Goal: Task Accomplishment & Management: Manage account settings

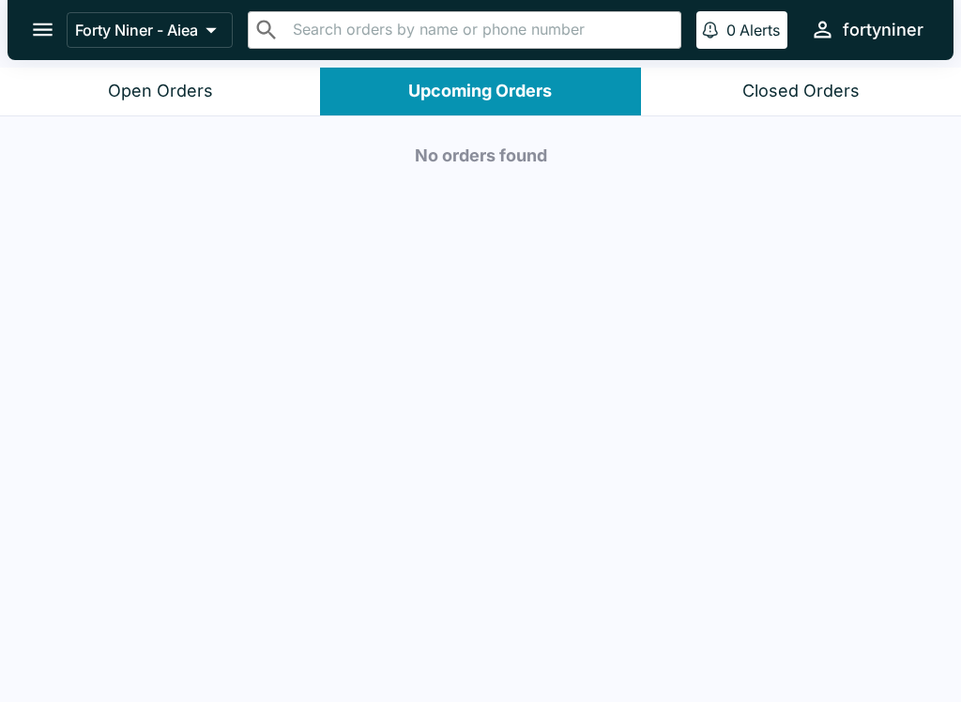
click at [90, 69] on button "Open Orders" at bounding box center [160, 92] width 320 height 48
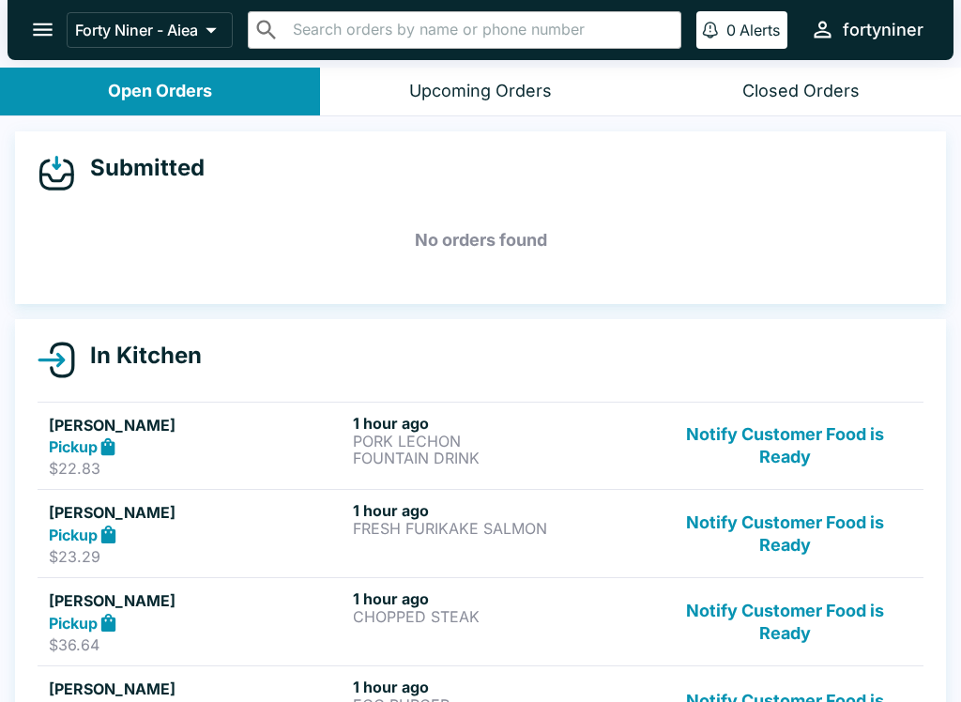
click at [778, 418] on button "Notify Customer Food is Ready" at bounding box center [785, 446] width 254 height 65
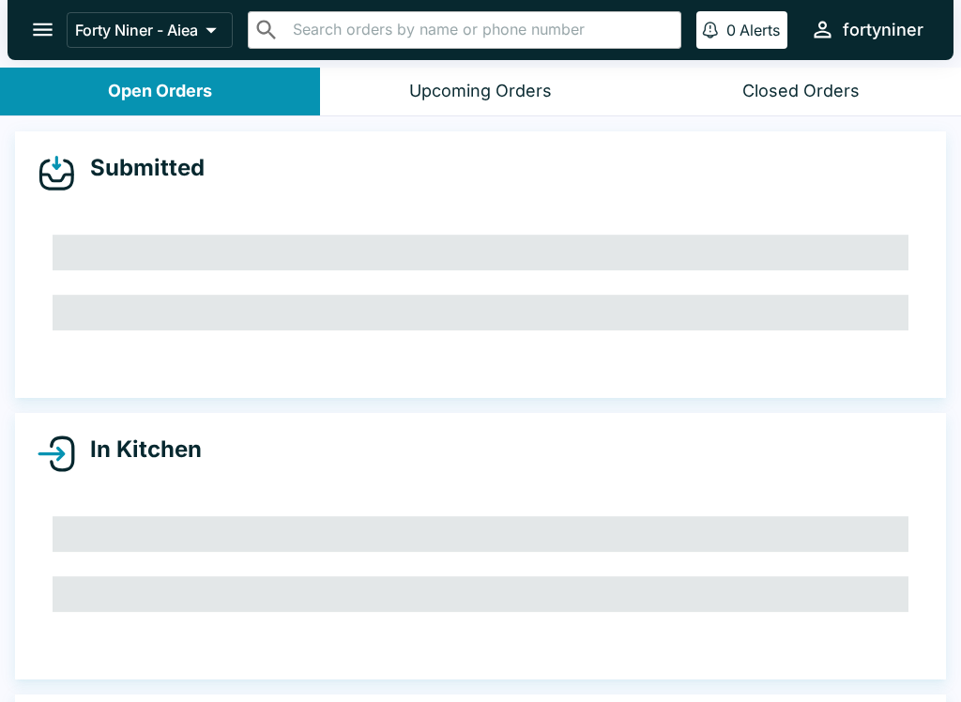
click at [778, 417] on div "In Kitchen" at bounding box center [480, 546] width 931 height 267
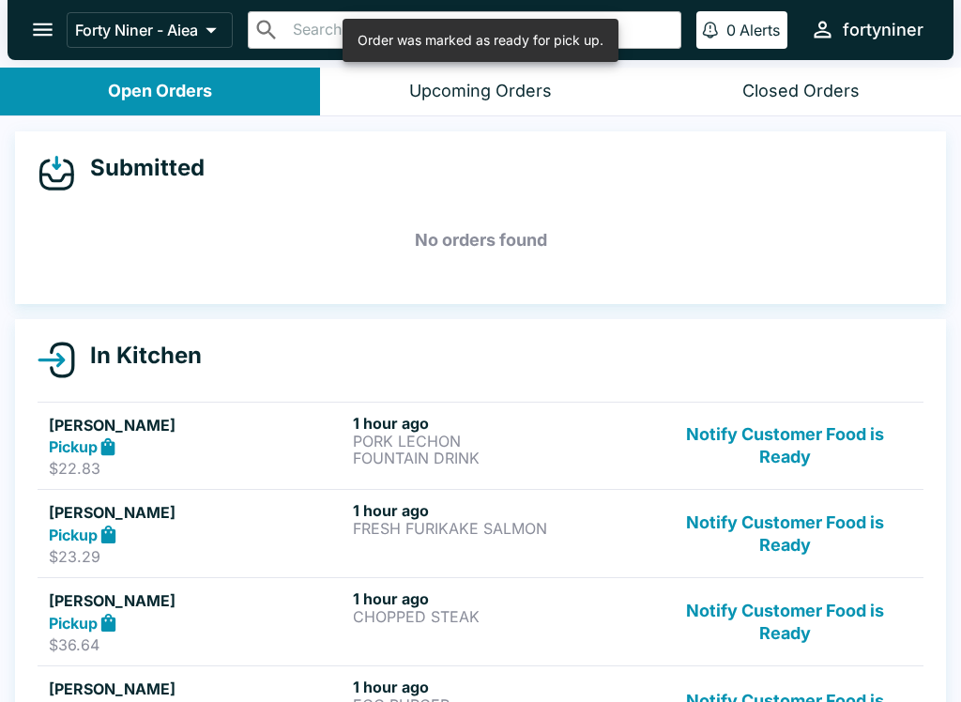
click at [781, 437] on button "Notify Customer Food is Ready" at bounding box center [785, 446] width 254 height 65
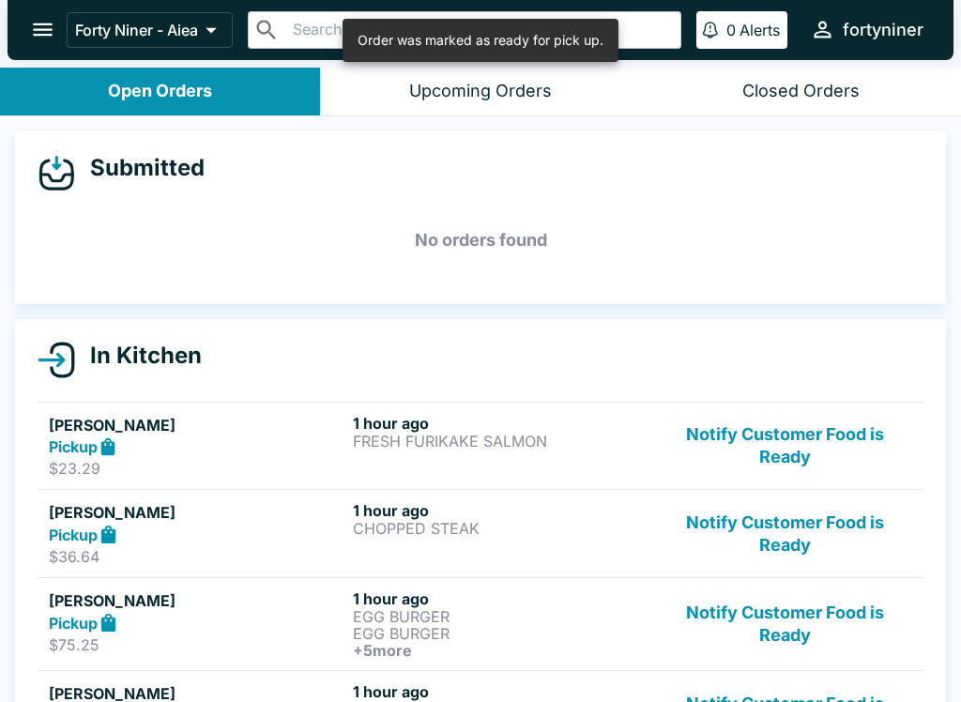
click at [780, 436] on button "Notify Customer Food is Ready" at bounding box center [785, 446] width 254 height 65
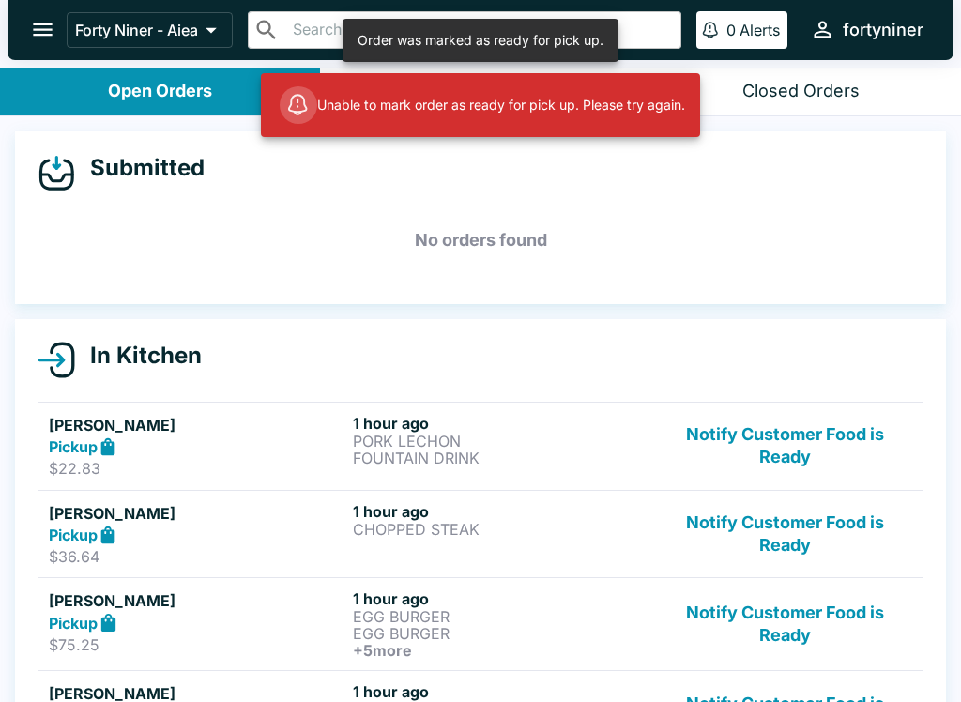
click at [787, 440] on button "Notify Customer Food is Ready" at bounding box center [785, 446] width 254 height 65
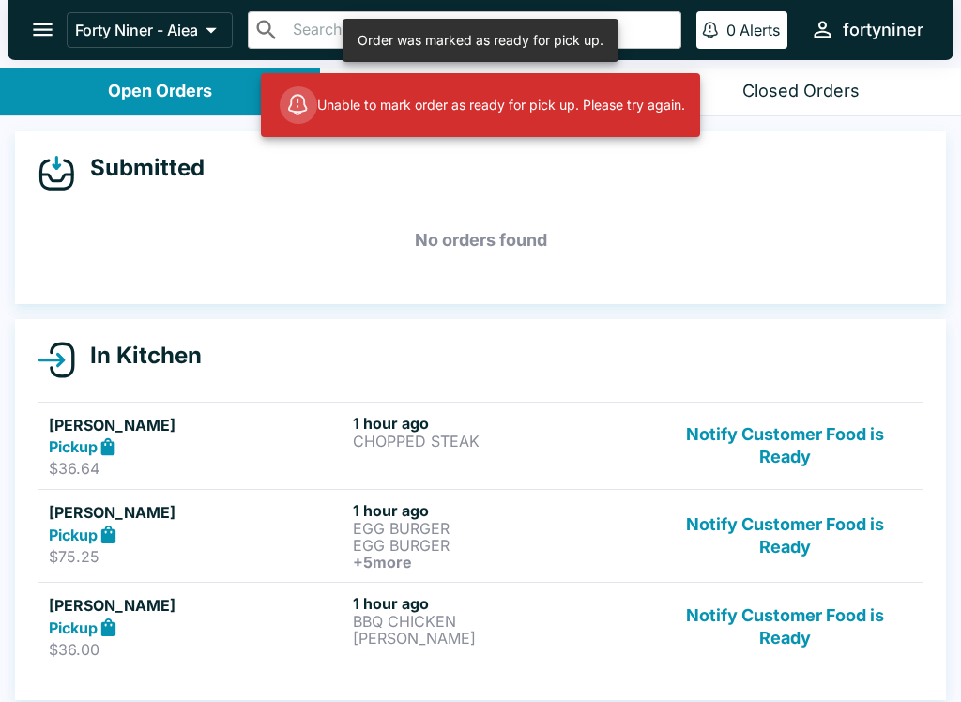
click at [786, 439] on link "[PERSON_NAME] Pickup $36.64 1 hour ago CHOPPED STEAK Notify Customer Food is Re…" at bounding box center [481, 446] width 886 height 88
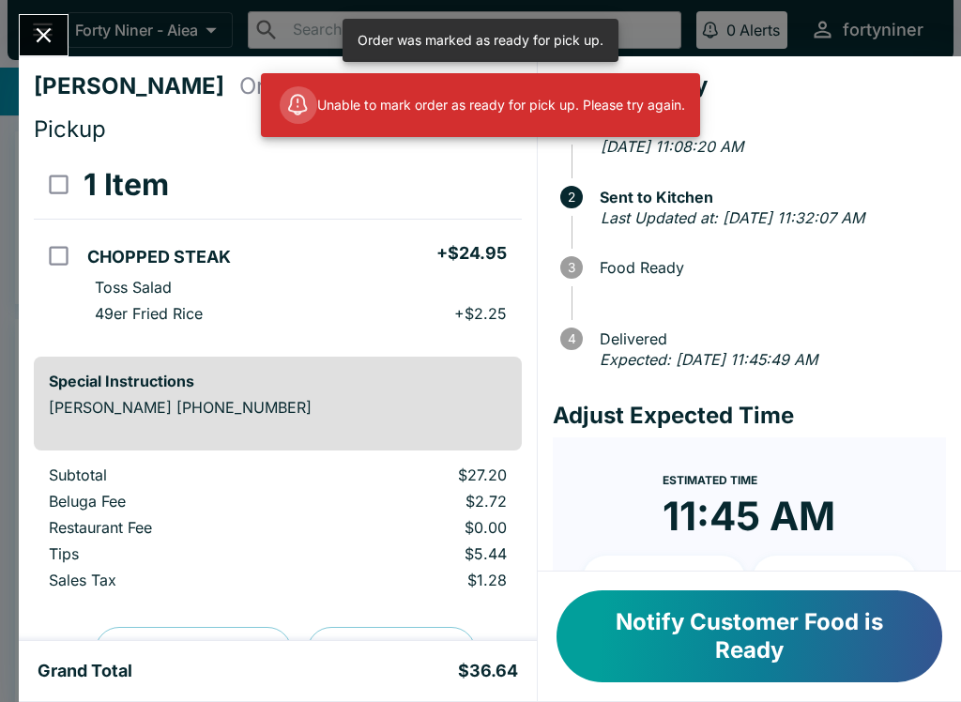
click at [781, 430] on h4 "Adjust Expected Time" at bounding box center [749, 416] width 393 height 28
click at [33, 38] on icon "Close" at bounding box center [43, 35] width 25 height 25
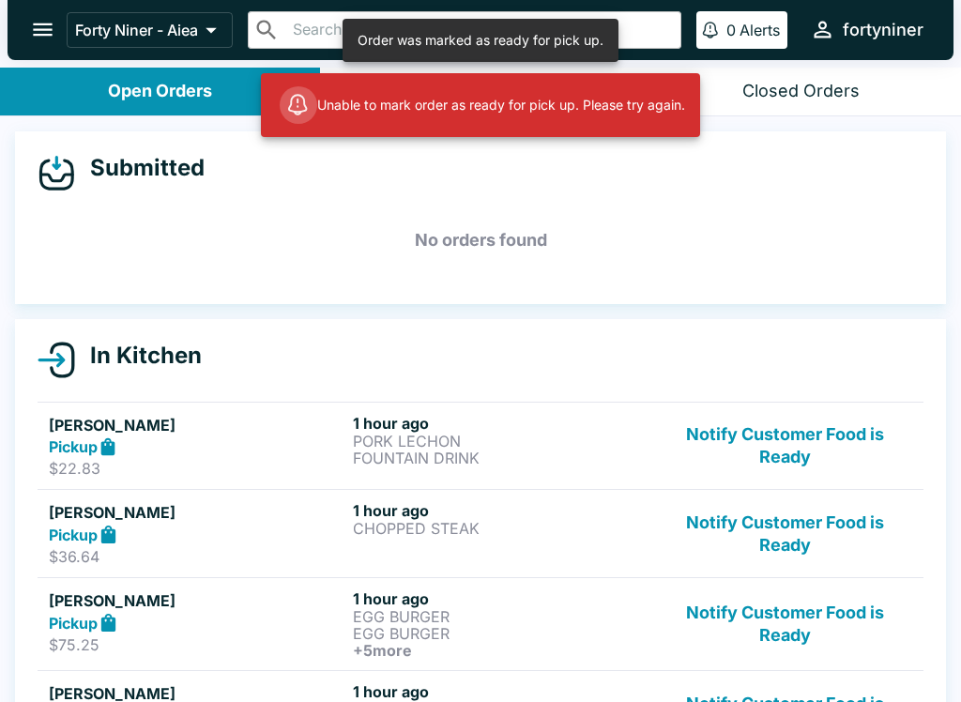
click at [778, 451] on button "Notify Customer Food is Ready" at bounding box center [785, 446] width 254 height 65
click at [746, 445] on button "Notify Customer Food is Ready" at bounding box center [785, 446] width 254 height 65
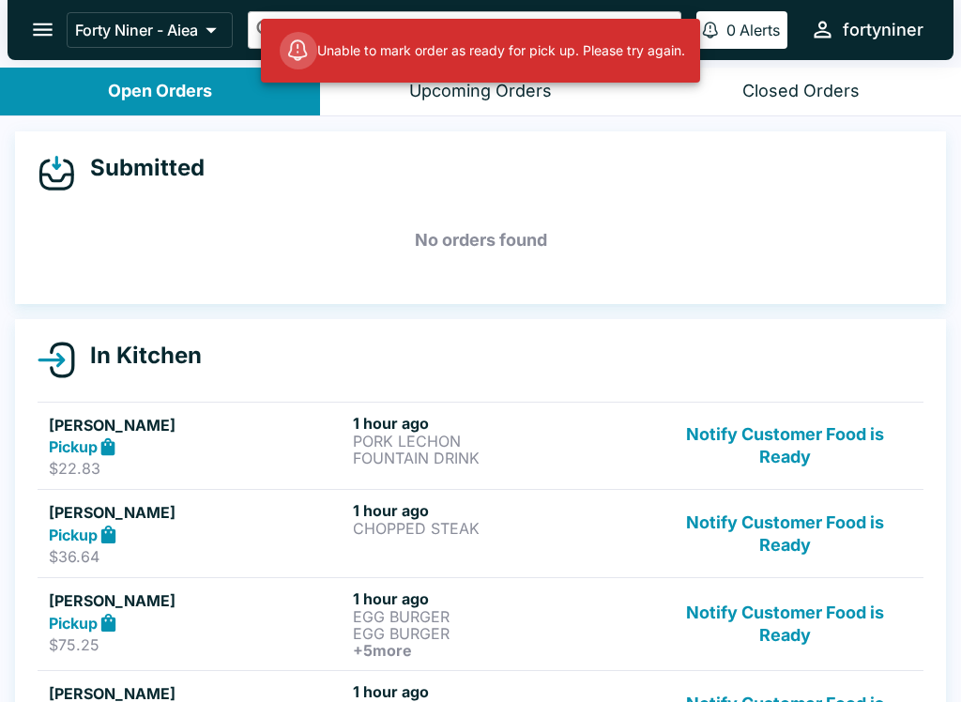
click at [803, 521] on button "Notify Customer Food is Ready" at bounding box center [785, 533] width 254 height 65
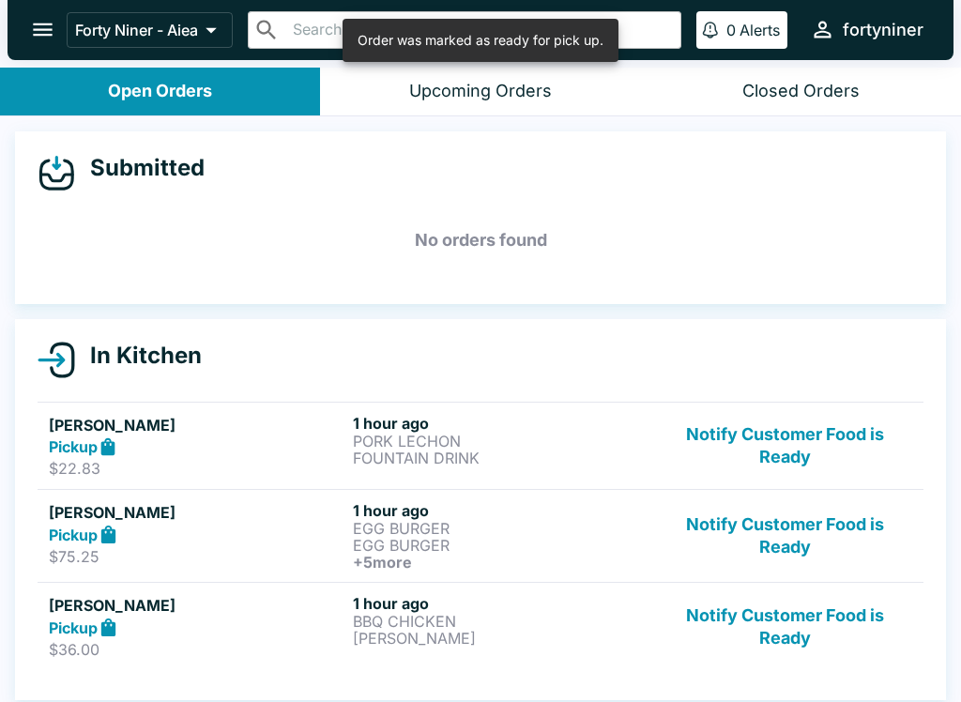
click at [785, 533] on button "Notify Customer Food is Ready" at bounding box center [785, 535] width 254 height 69
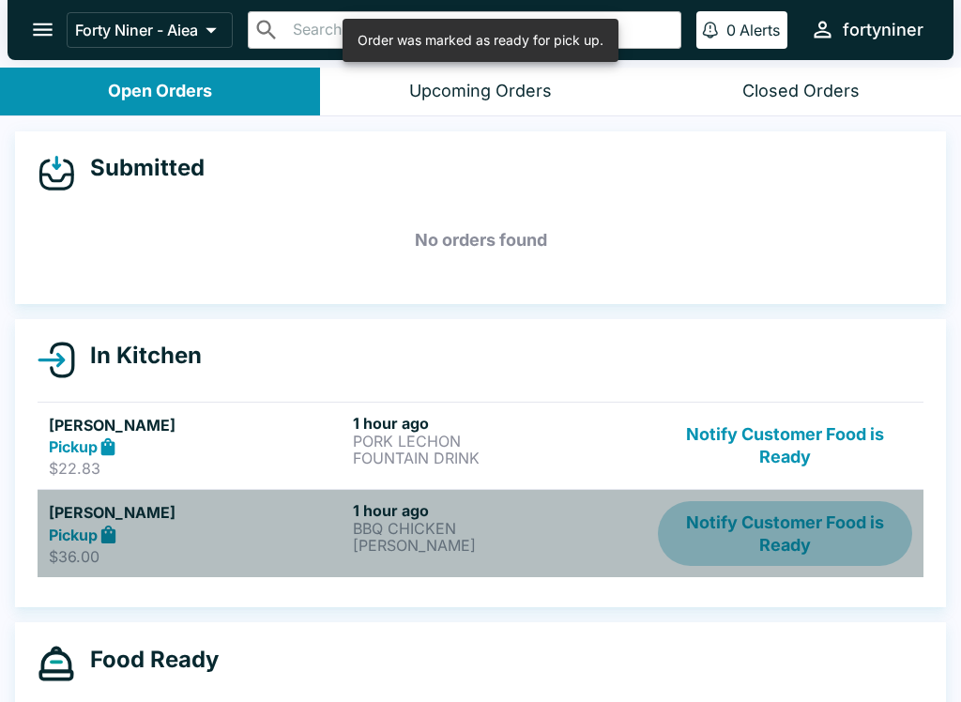
click at [791, 525] on button "Notify Customer Food is Ready" at bounding box center [785, 533] width 254 height 65
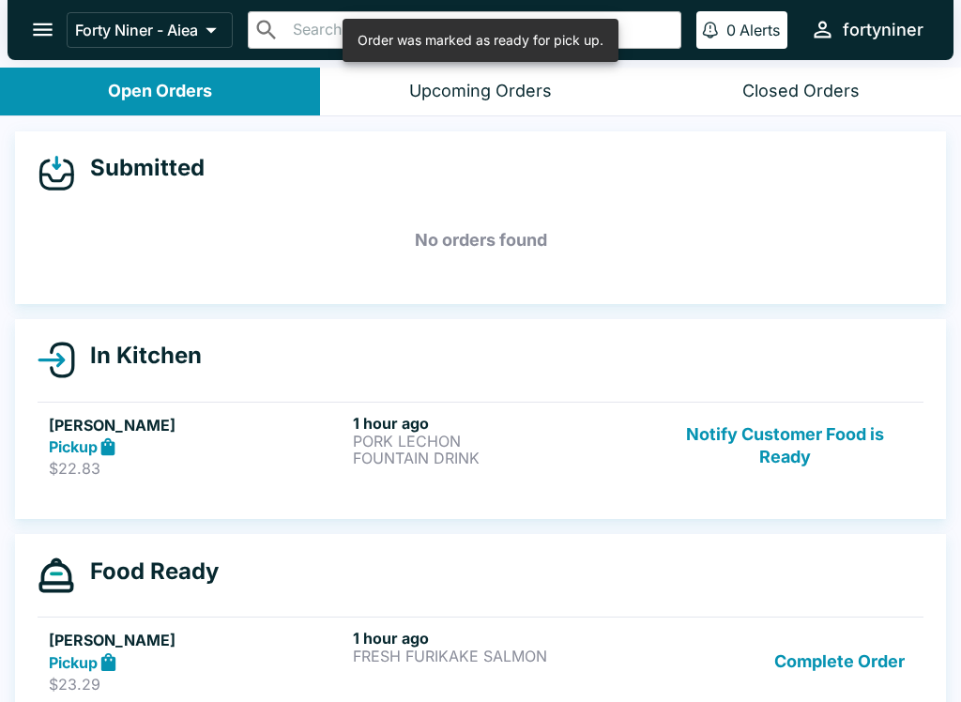
click at [803, 453] on button "Notify Customer Food is Ready" at bounding box center [785, 446] width 254 height 65
